Goal: Use online tool/utility: Utilize a website feature to perform a specific function

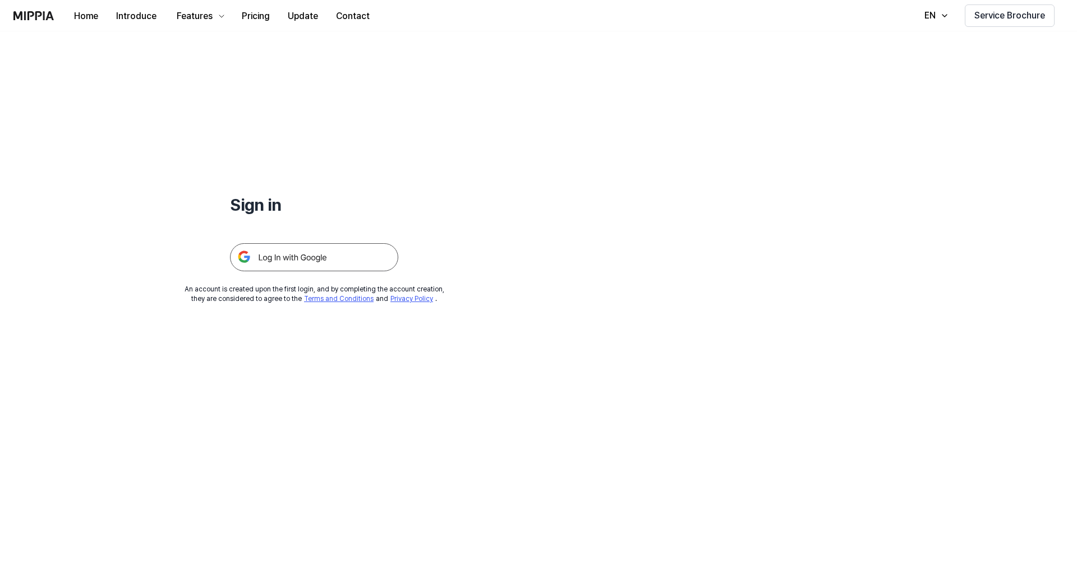
click at [356, 269] on img at bounding box center [314, 257] width 168 height 28
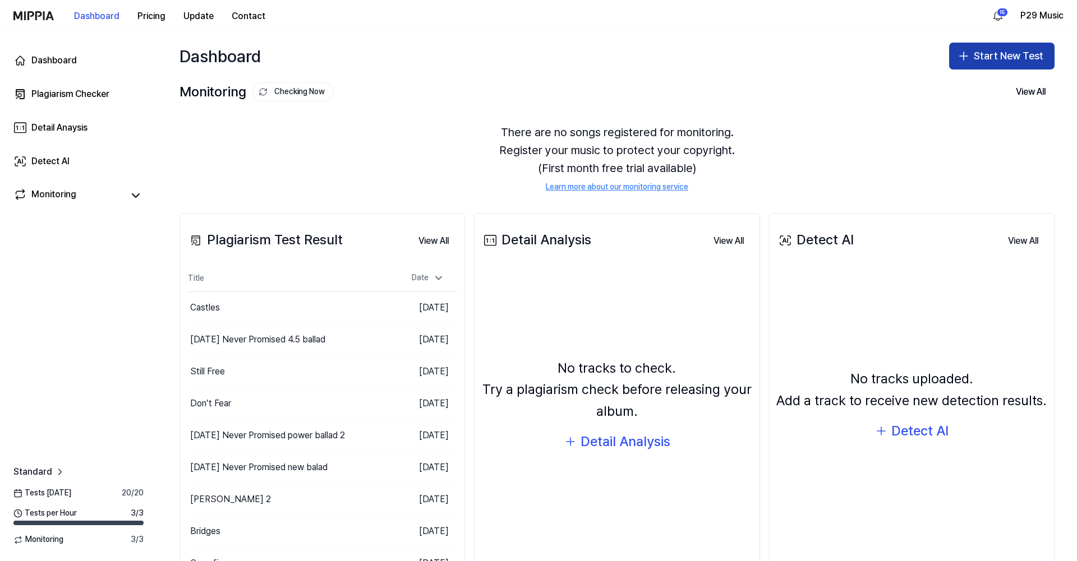
click at [1016, 49] on button "Start New Test" at bounding box center [1001, 56] width 105 height 27
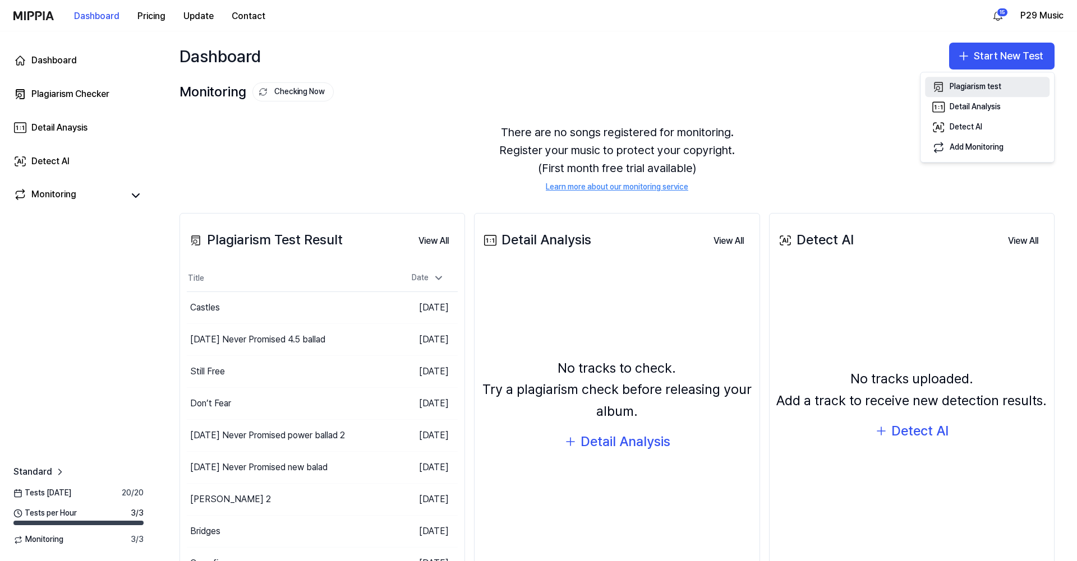
click at [976, 87] on div "Plagiarism test" at bounding box center [975, 86] width 52 height 11
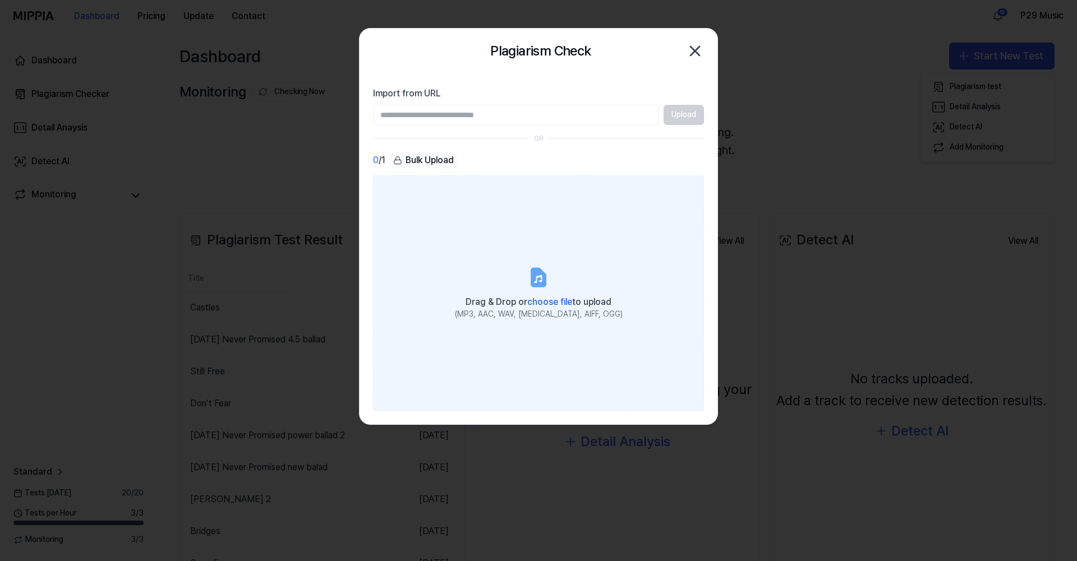
click at [533, 281] on icon at bounding box center [538, 277] width 13 height 17
click at [0, 0] on input "Drag & Drop or choose file to upload (MP3, AAC, WAV, FLAC, AIFF, OGG)" at bounding box center [0, 0] width 0 height 0
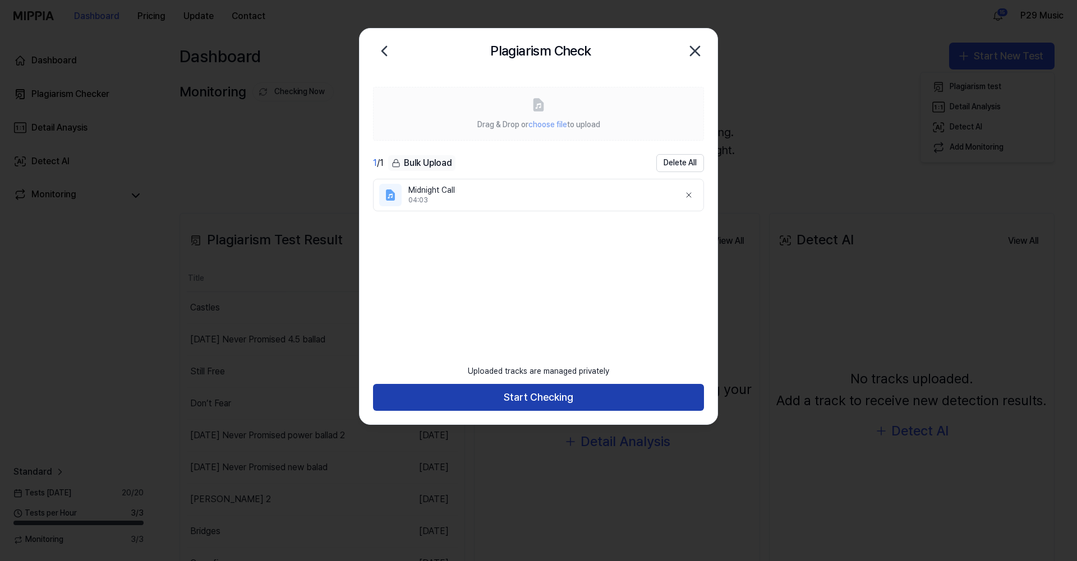
click at [592, 392] on button "Start Checking" at bounding box center [538, 397] width 331 height 27
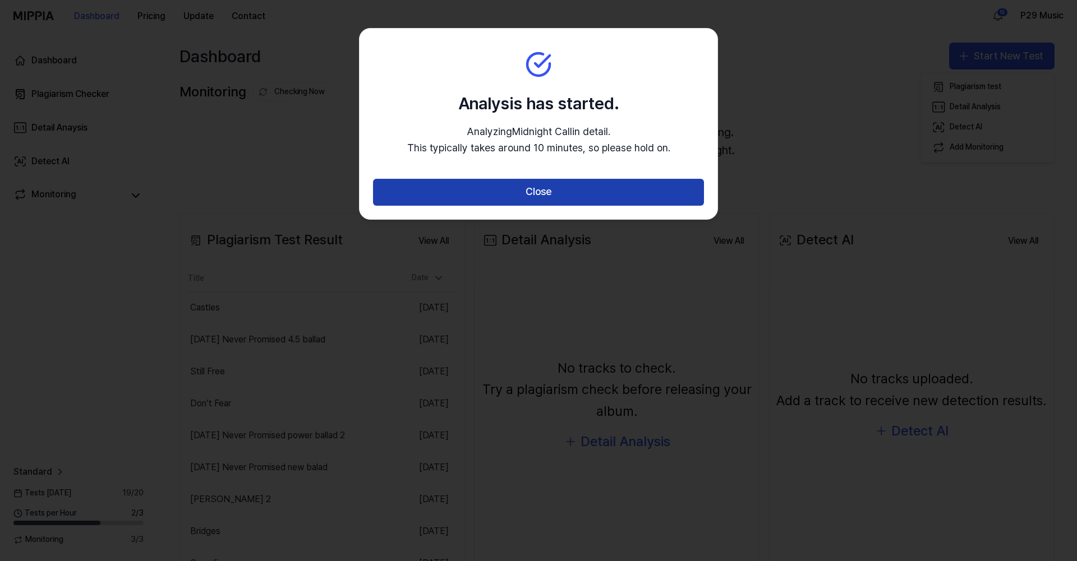
click at [557, 204] on button "Close" at bounding box center [538, 192] width 331 height 27
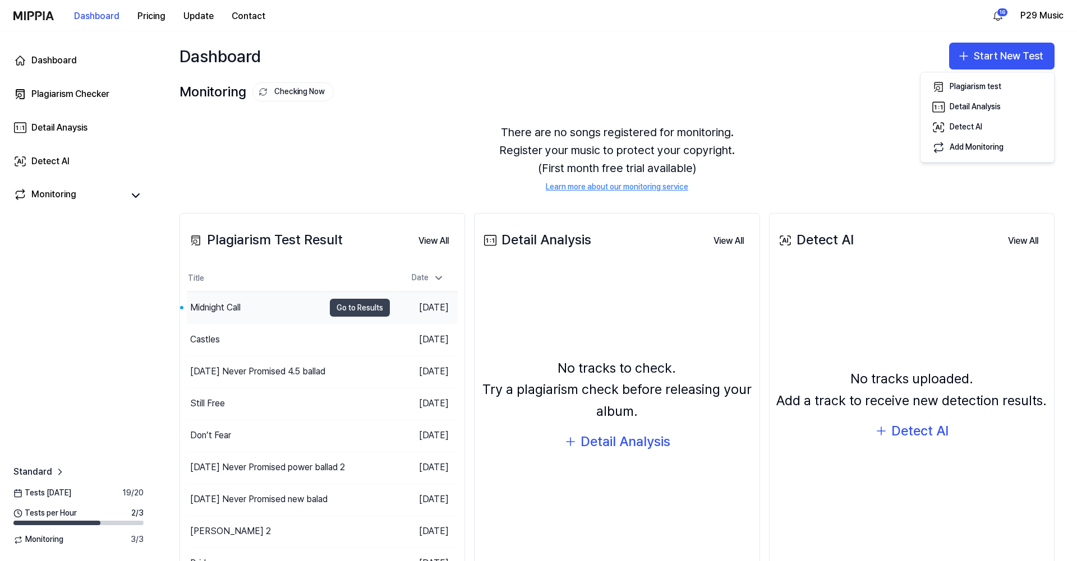
click at [356, 305] on button "Go to Results" at bounding box center [360, 308] width 60 height 18
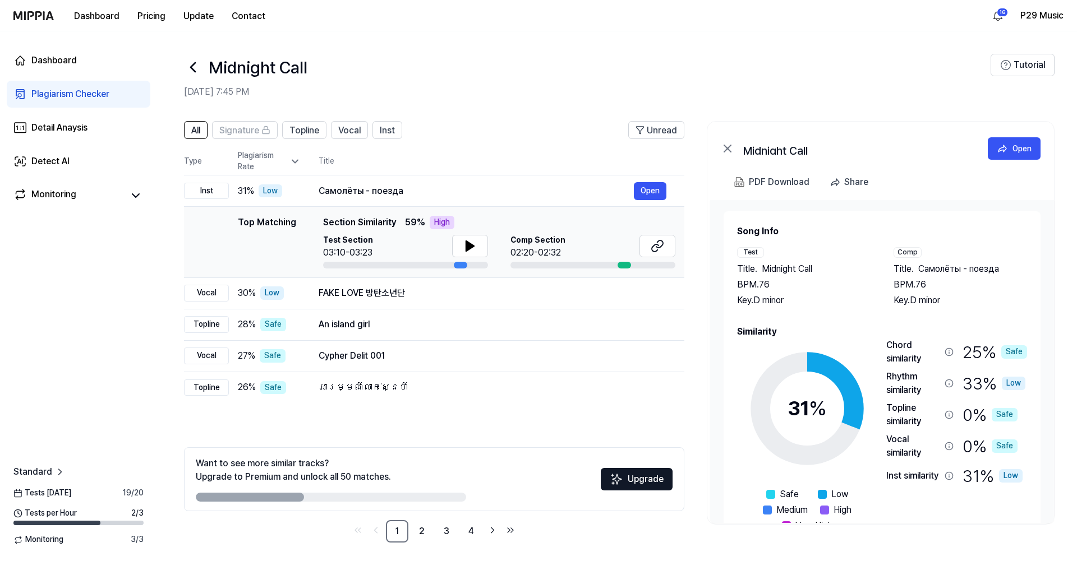
scroll to position [3, 0]
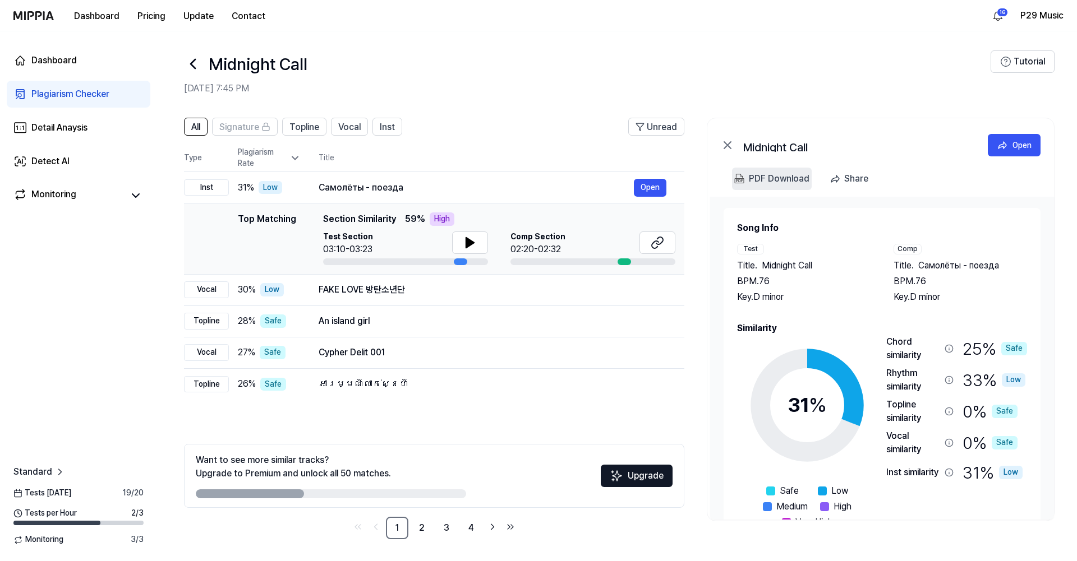
click at [809, 179] on 다운로드 "PDF Download" at bounding box center [772, 179] width 80 height 22
